Goal: Obtain resource: Download file/media

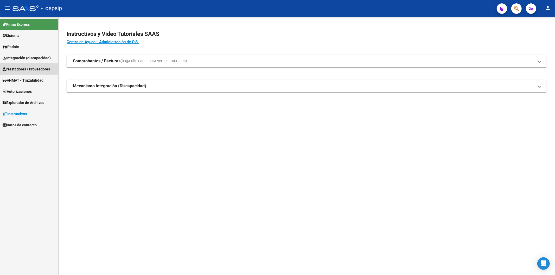
click at [32, 70] on span "Prestadores / Proveedores" at bounding box center [26, 69] width 47 height 6
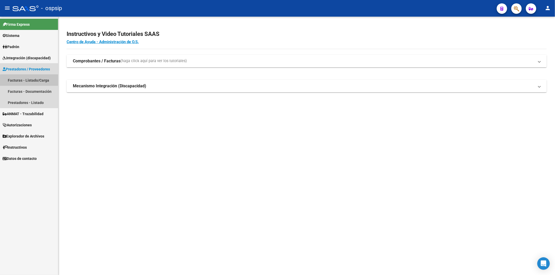
click at [37, 82] on link "Facturas - Listado/Carga" at bounding box center [29, 80] width 58 height 11
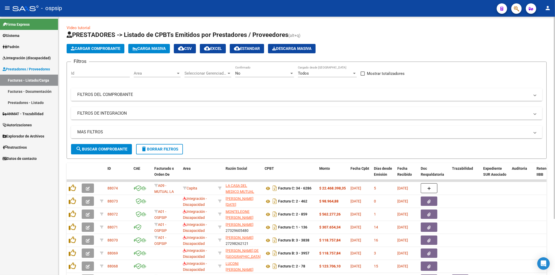
click at [470, 96] on mat-panel-title "FILTROS DEL COMPROBANTE" at bounding box center [303, 95] width 453 height 6
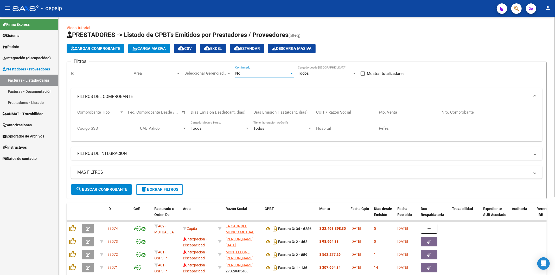
click at [287, 73] on div "No" at bounding box center [262, 73] width 54 height 5
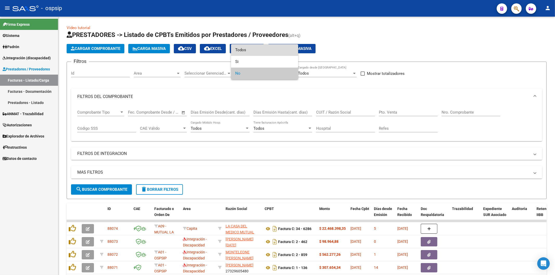
click at [269, 48] on span "Todos" at bounding box center [264, 50] width 59 height 12
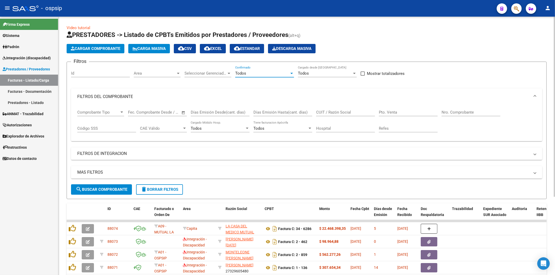
click at [462, 110] on input "Nro. Comprobante" at bounding box center [471, 112] width 59 height 5
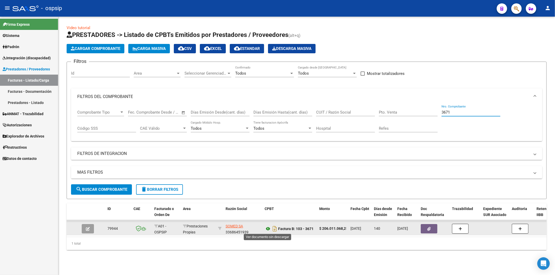
click at [269, 227] on icon at bounding box center [268, 229] width 7 height 6
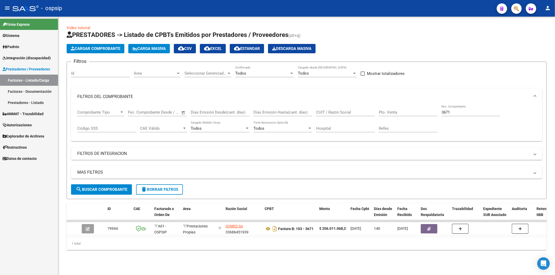
click at [457, 113] on input "3671" at bounding box center [471, 112] width 59 height 5
type input "3"
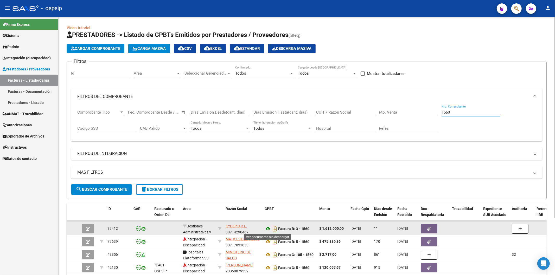
click at [266, 228] on icon at bounding box center [268, 229] width 7 height 6
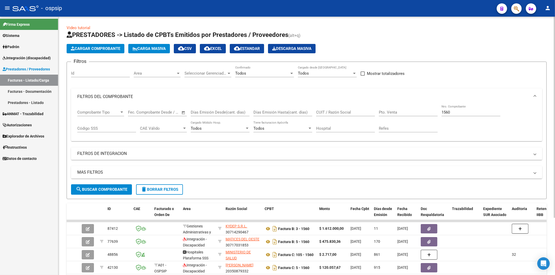
click at [468, 111] on input "1560" at bounding box center [471, 112] width 59 height 5
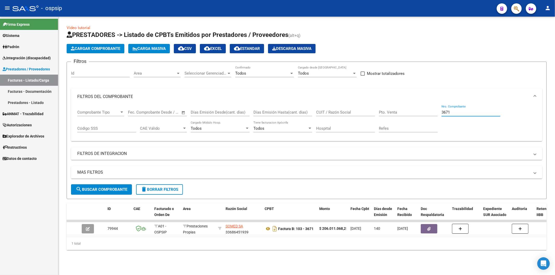
click at [487, 111] on input "3671" at bounding box center [471, 112] width 59 height 5
type input "3"
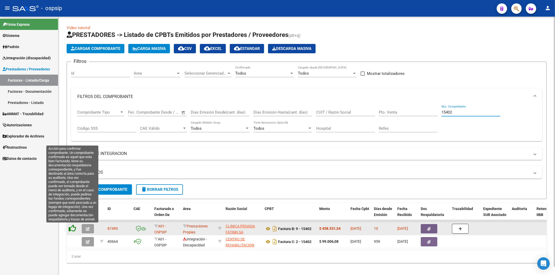
click at [74, 229] on icon at bounding box center [72, 228] width 7 height 7
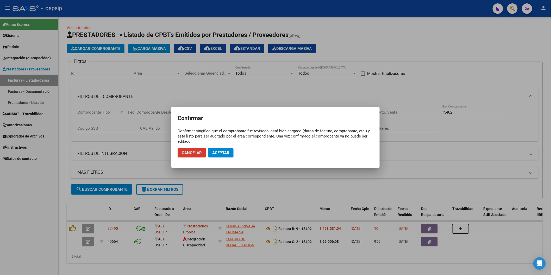
click at [225, 154] on span "Aceptar" at bounding box center [220, 153] width 17 height 5
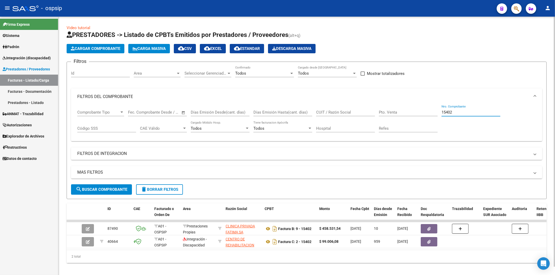
click at [462, 111] on input "15402" at bounding box center [471, 112] width 59 height 5
type input "1"
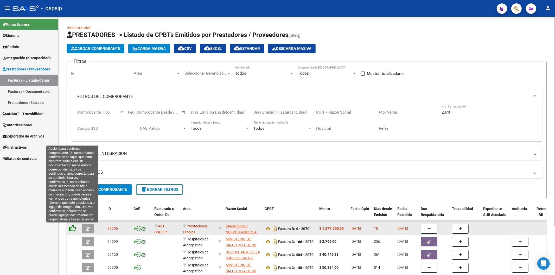
click at [73, 229] on icon at bounding box center [72, 228] width 7 height 7
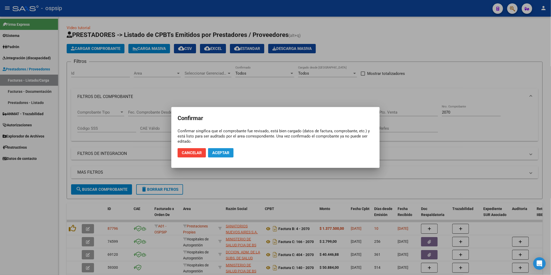
click at [225, 154] on span "Aceptar" at bounding box center [220, 153] width 17 height 5
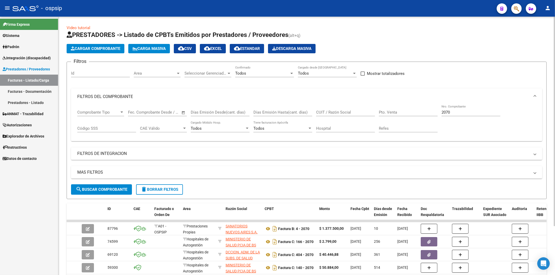
click at [469, 114] on input "2070" at bounding box center [471, 112] width 59 height 5
type input "2"
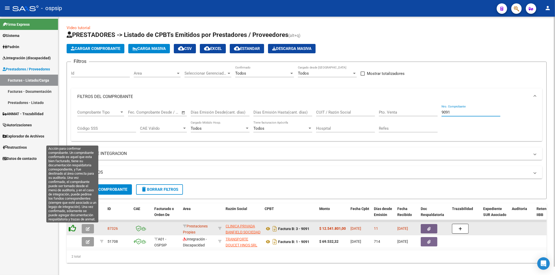
click at [73, 228] on icon at bounding box center [72, 228] width 7 height 7
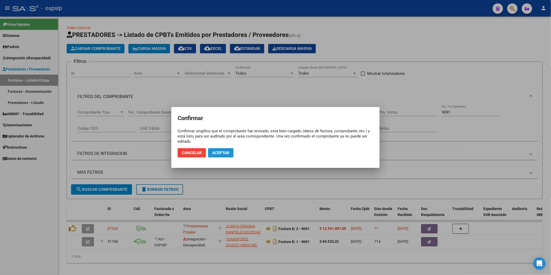
click at [224, 154] on span "Aceptar" at bounding box center [220, 153] width 17 height 5
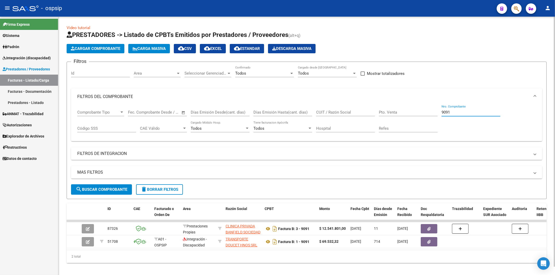
click at [465, 114] on input "9091" at bounding box center [471, 112] width 59 height 5
type input "9"
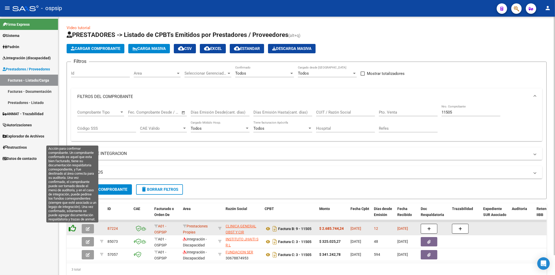
click at [74, 230] on icon at bounding box center [72, 228] width 7 height 7
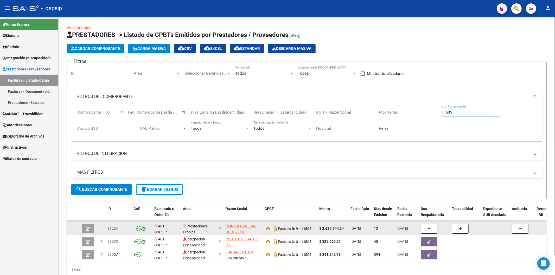
click at [466, 113] on input "11505" at bounding box center [471, 112] width 59 height 5
type input "1"
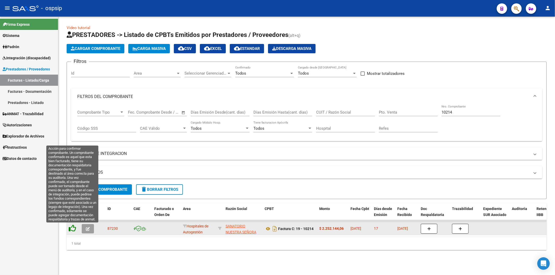
click at [73, 229] on icon at bounding box center [72, 228] width 7 height 7
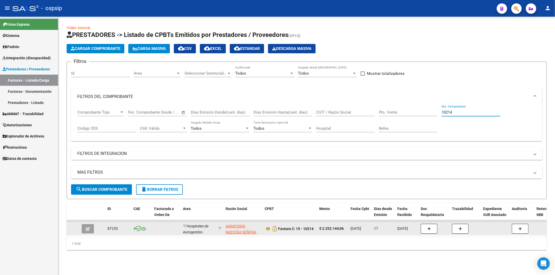
click at [479, 113] on input "10214" at bounding box center [471, 112] width 59 height 5
type input "1"
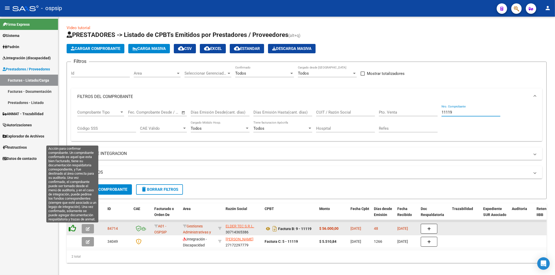
click at [72, 231] on icon at bounding box center [72, 228] width 7 height 7
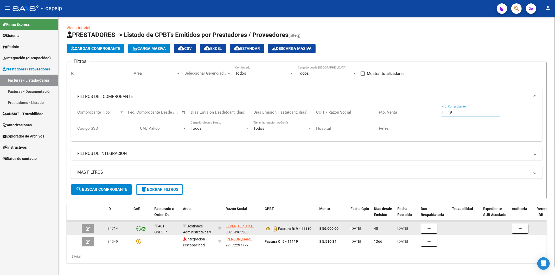
click at [466, 111] on input "11119" at bounding box center [471, 112] width 59 height 5
click at [467, 111] on input "11119" at bounding box center [471, 112] width 59 height 5
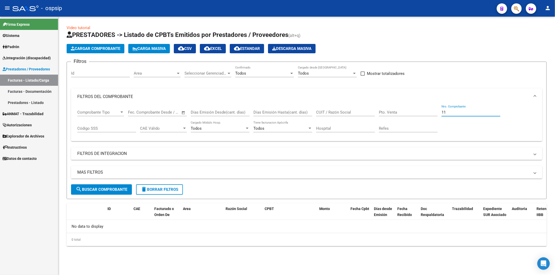
type input "1"
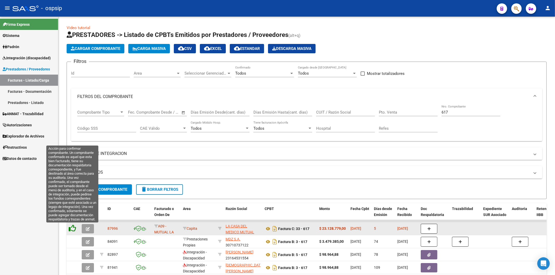
click at [72, 229] on icon at bounding box center [72, 228] width 7 height 7
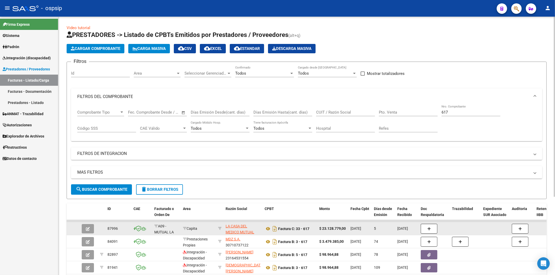
click at [465, 110] on div "617 Nro. Comprobante" at bounding box center [471, 110] width 59 height 11
click at [464, 112] on input "617" at bounding box center [471, 112] width 59 height 5
type input "6"
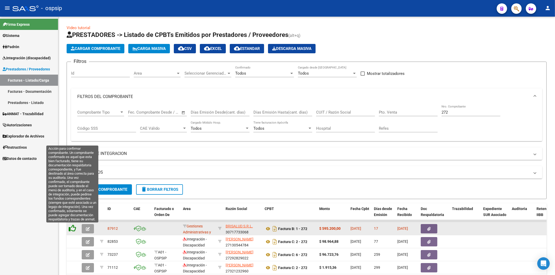
click at [71, 227] on icon at bounding box center [72, 228] width 7 height 7
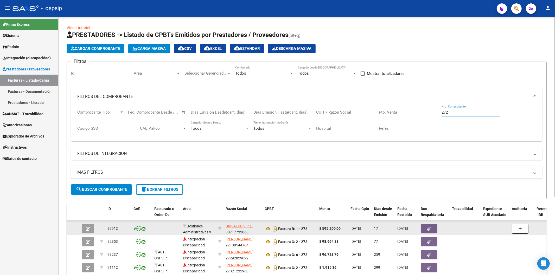
click at [463, 113] on input "272" at bounding box center [471, 112] width 59 height 5
type input "2"
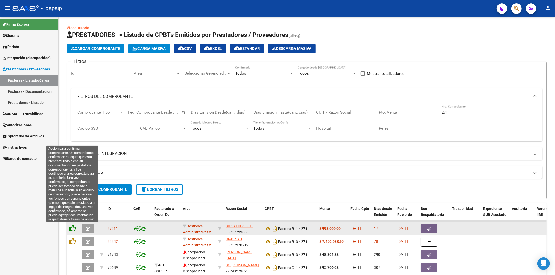
click at [71, 230] on icon at bounding box center [72, 228] width 7 height 7
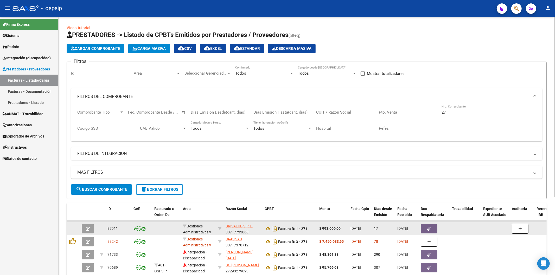
click at [460, 114] on input "271" at bounding box center [471, 112] width 59 height 5
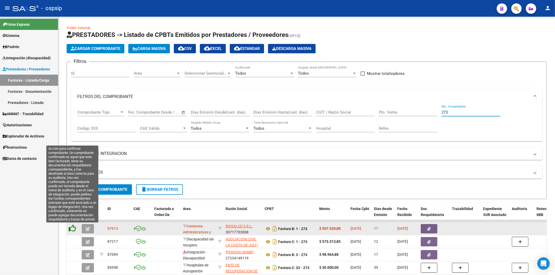
click at [71, 230] on icon at bounding box center [72, 228] width 7 height 7
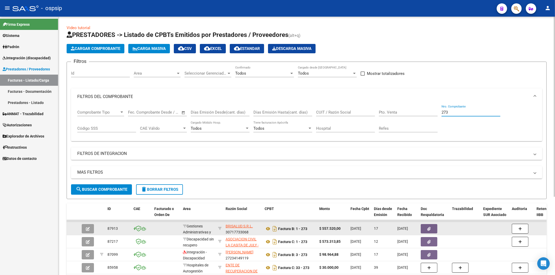
click at [464, 113] on input "273" at bounding box center [471, 112] width 59 height 5
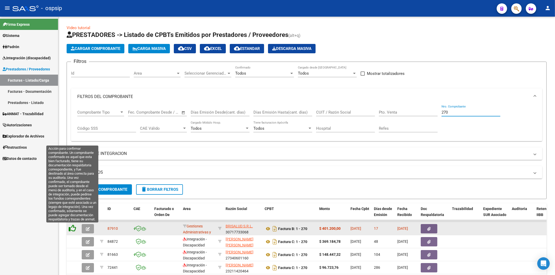
click at [75, 228] on icon at bounding box center [72, 228] width 7 height 7
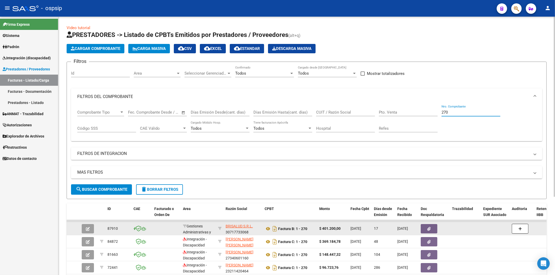
click at [462, 113] on input "270" at bounding box center [471, 112] width 59 height 5
type input "2"
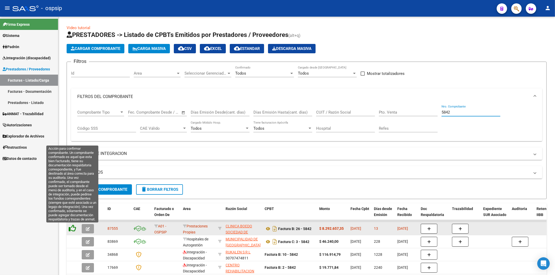
click at [74, 229] on icon at bounding box center [72, 228] width 7 height 7
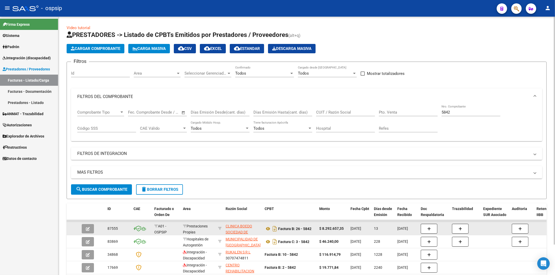
click at [467, 115] on input "5842" at bounding box center [471, 112] width 59 height 5
type input "5"
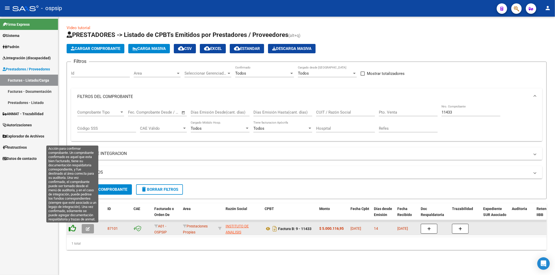
click at [73, 230] on icon at bounding box center [72, 228] width 7 height 7
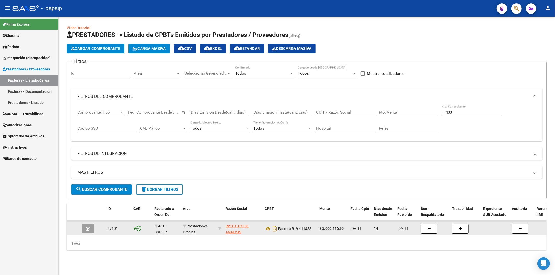
click at [467, 114] on input "11433" at bounding box center [471, 112] width 59 height 5
type input "1"
click at [458, 112] on input "Nro. Comprobante" at bounding box center [471, 112] width 59 height 5
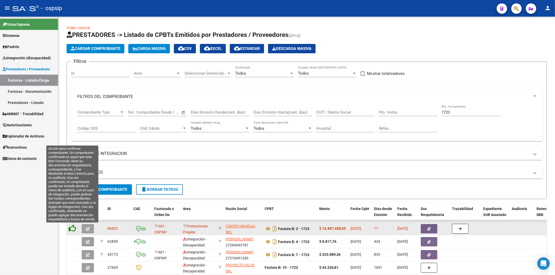
click at [71, 228] on icon at bounding box center [72, 228] width 7 height 7
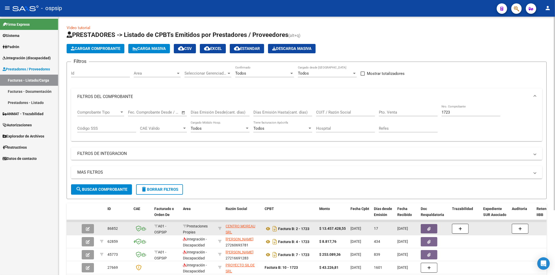
click at [465, 113] on input "1723" at bounding box center [471, 112] width 59 height 5
type input "1"
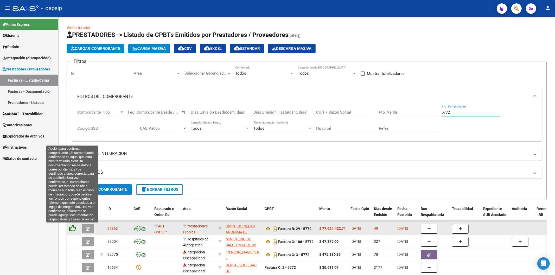
type input "5772"
click at [74, 230] on icon at bounding box center [72, 228] width 7 height 7
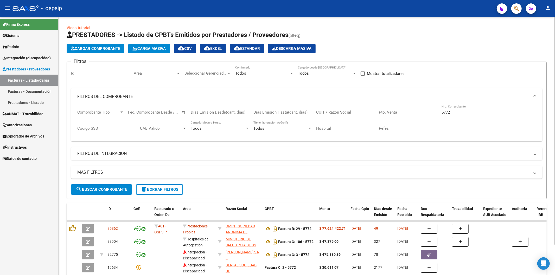
click at [464, 115] on div "5772 Nro. Comprobante" at bounding box center [471, 110] width 59 height 11
type input "5"
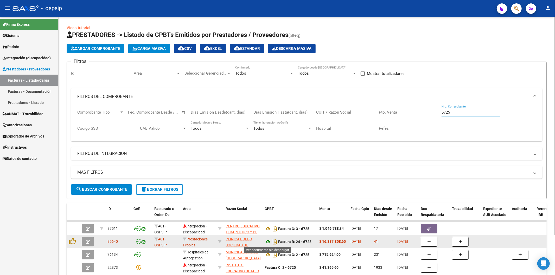
type input "6725"
click at [268, 244] on icon at bounding box center [268, 242] width 7 height 6
